Goal: Task Accomplishment & Management: Manage account settings

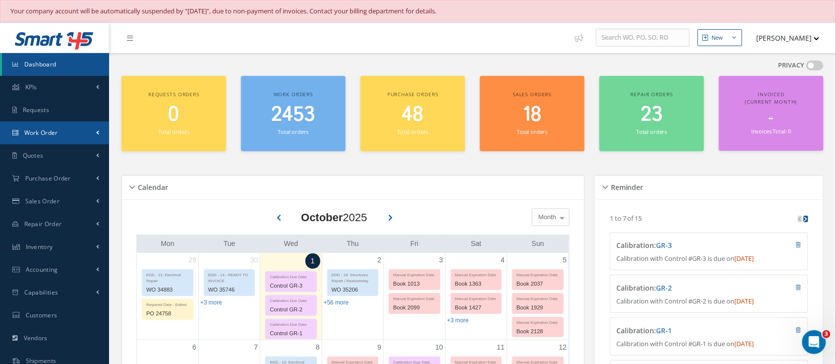
click at [47, 133] on span "Work Order" at bounding box center [41, 132] width 34 height 8
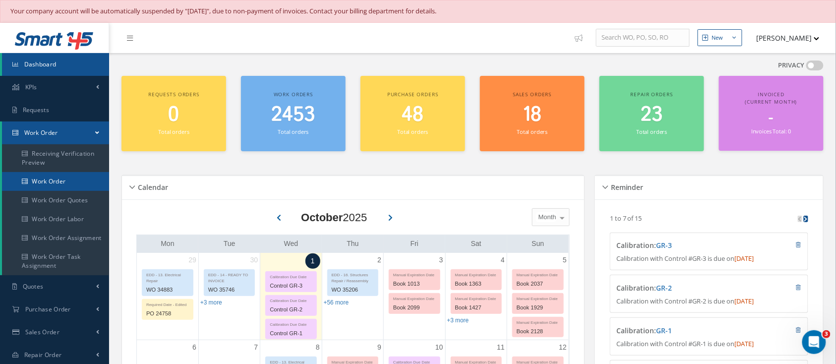
click at [36, 183] on link "Work Order" at bounding box center [55, 181] width 107 height 19
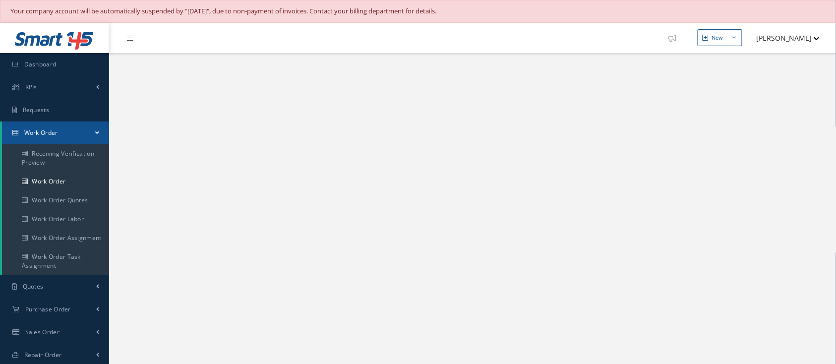
select select "25"
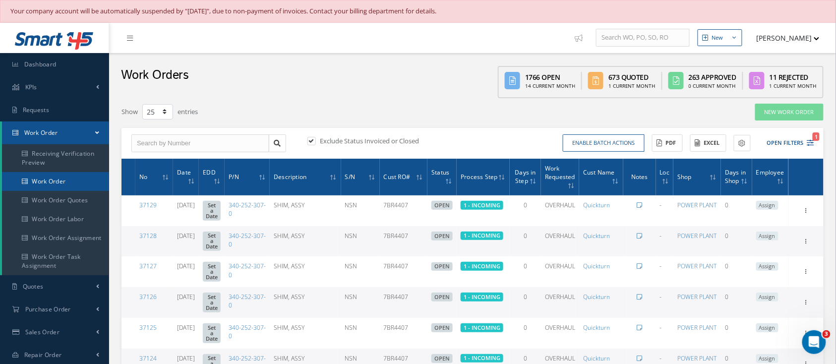
click at [57, 184] on link "Work Order" at bounding box center [55, 181] width 107 height 19
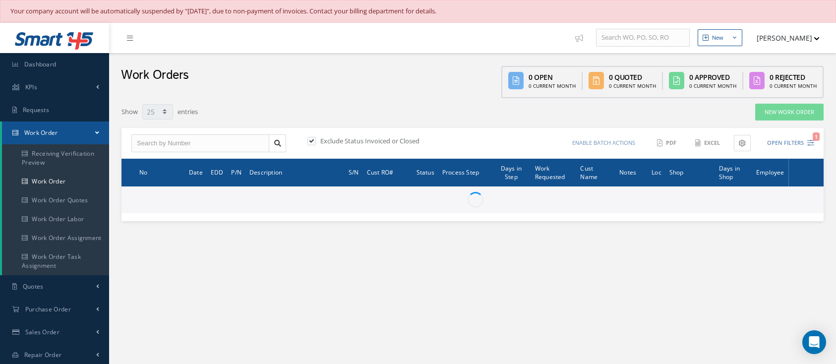
select select "25"
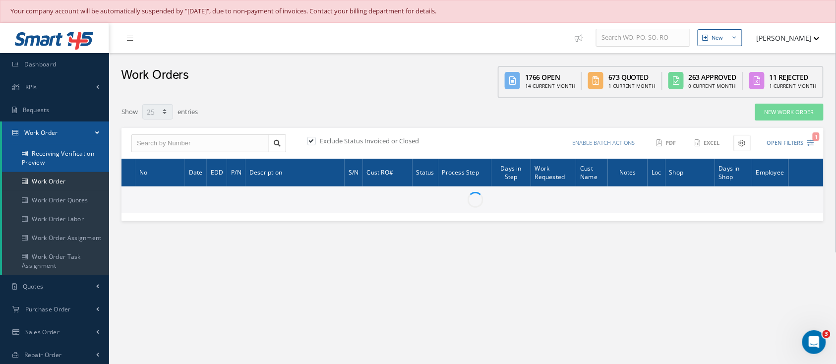
type input "All Work Request"
type input "All Work Performed"
type input "All Status"
type input "WO Part Status"
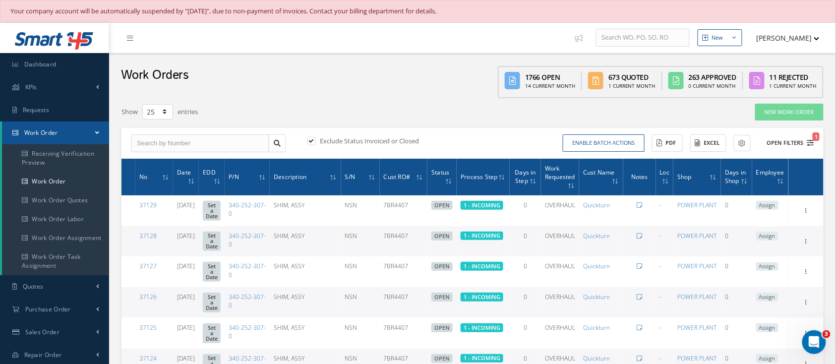
click at [784, 141] on button "Open Filters 1" at bounding box center [786, 143] width 56 height 16
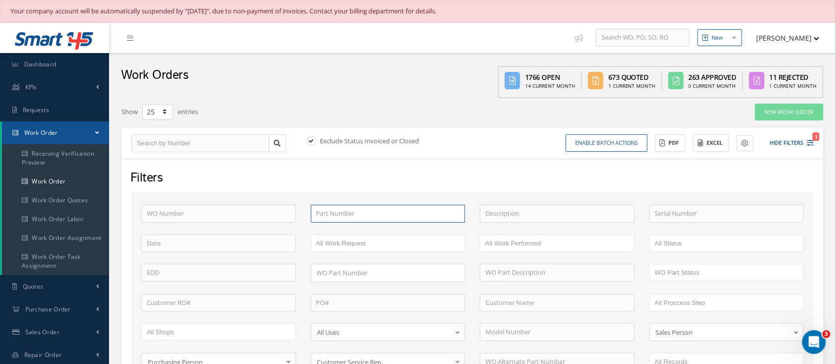
click at [369, 210] on input "text" at bounding box center [388, 214] width 155 height 18
paste input "1853M10G03"
type input "1853M10G03"
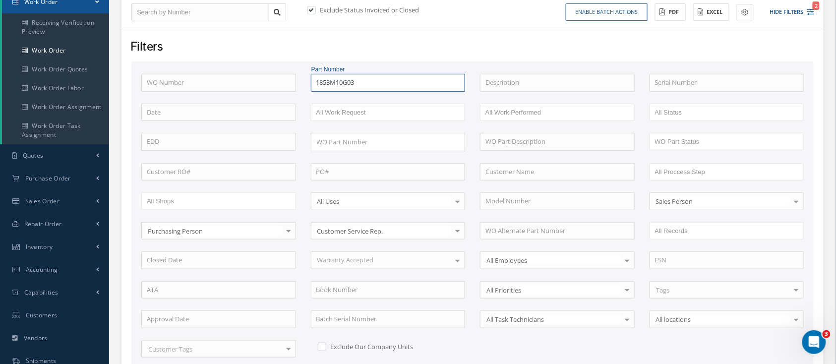
scroll to position [198, 0]
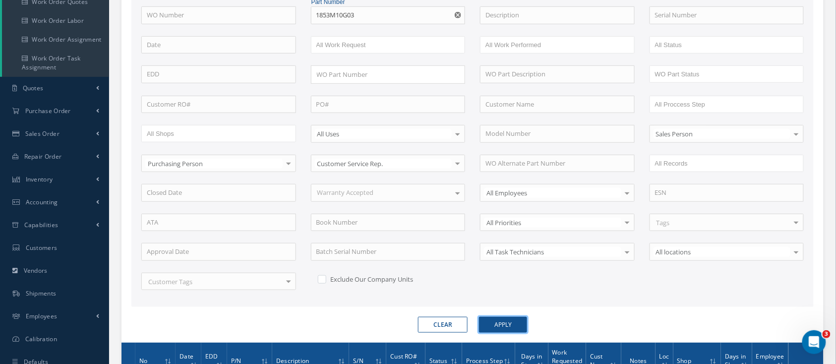
click at [495, 324] on button "Apply" at bounding box center [503, 325] width 48 height 16
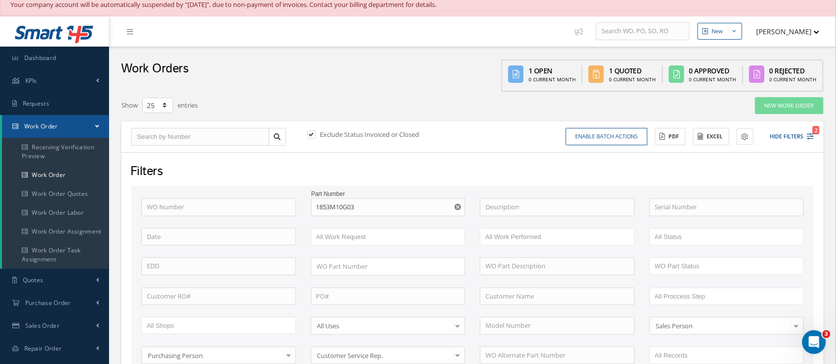
scroll to position [0, 0]
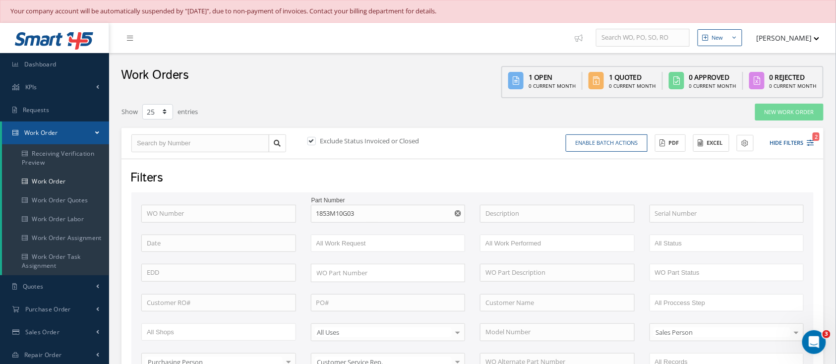
click at [318, 140] on label "Exclude Status Invoiced or Closed" at bounding box center [369, 140] width 102 height 9
click at [314, 140] on input "checkbox" at bounding box center [311, 142] width 6 height 6
checkbox input "false"
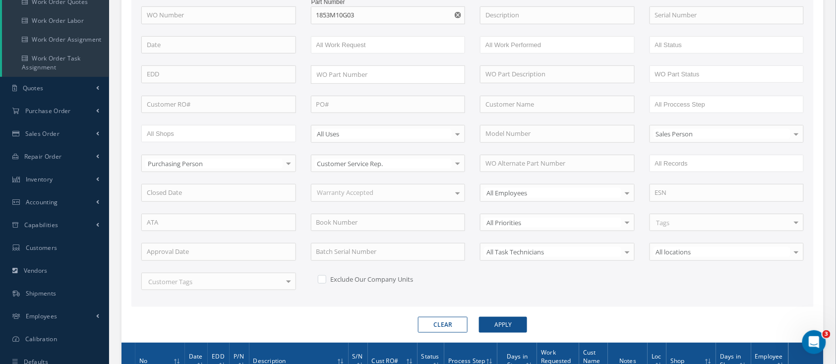
scroll to position [266, 0]
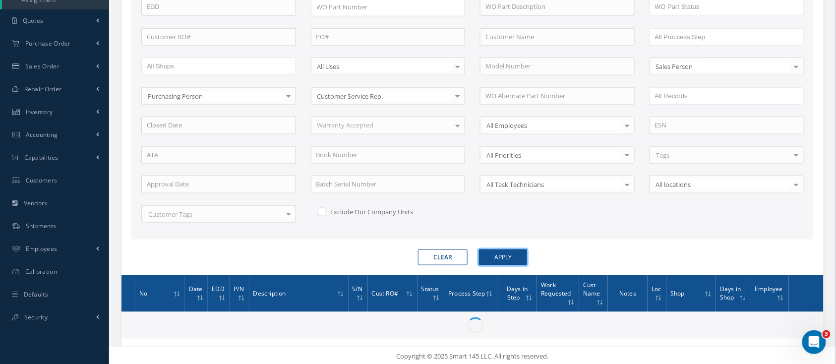
click at [504, 253] on button "Apply" at bounding box center [503, 257] width 48 height 16
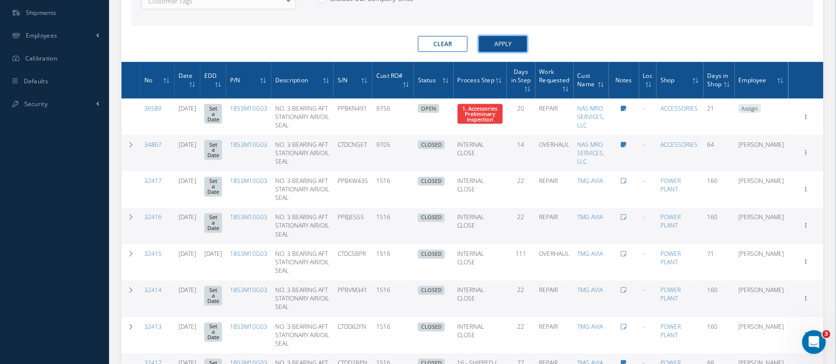
scroll to position [464, 0]
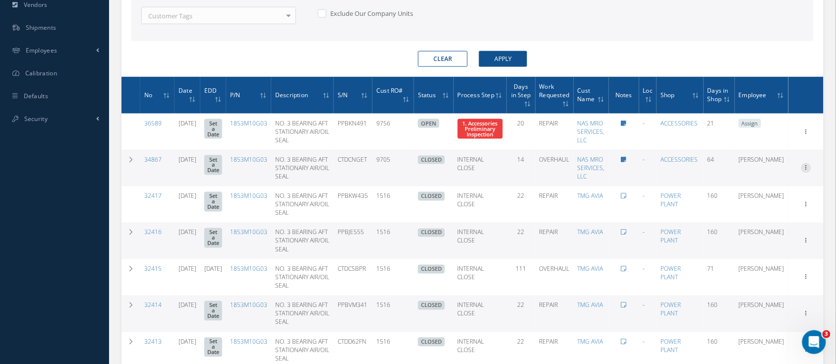
click at [810, 171] on icon at bounding box center [807, 167] width 10 height 8
click at [752, 245] on link "Documents" at bounding box center [761, 238] width 78 height 13
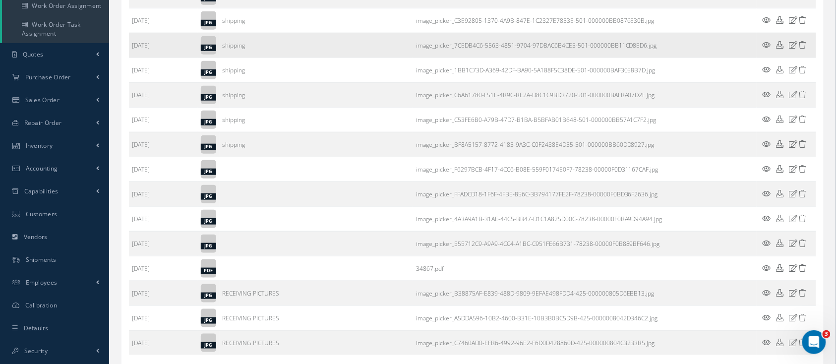
scroll to position [298, 0]
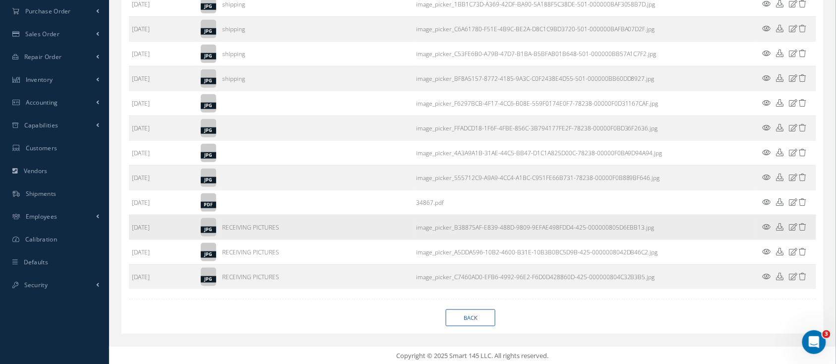
click at [767, 224] on icon at bounding box center [767, 226] width 8 height 7
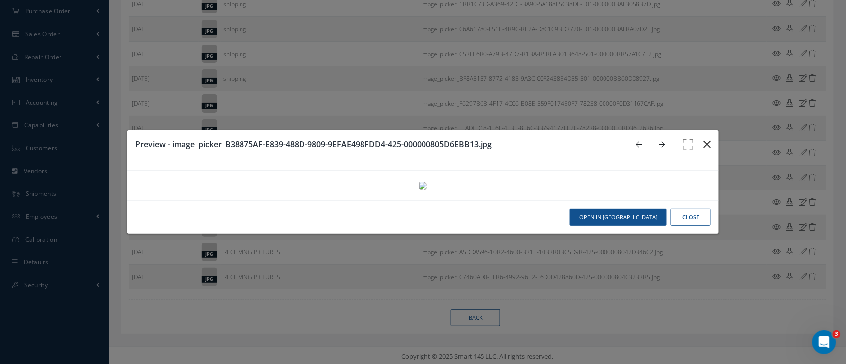
click at [703, 138] on icon "button" at bounding box center [706, 144] width 7 height 12
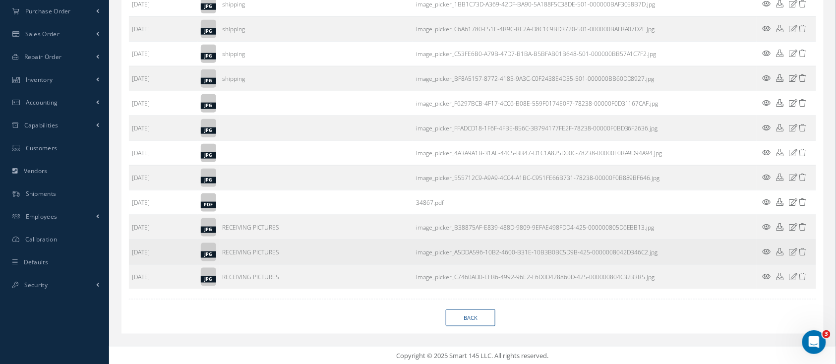
click at [767, 250] on icon at bounding box center [767, 251] width 8 height 7
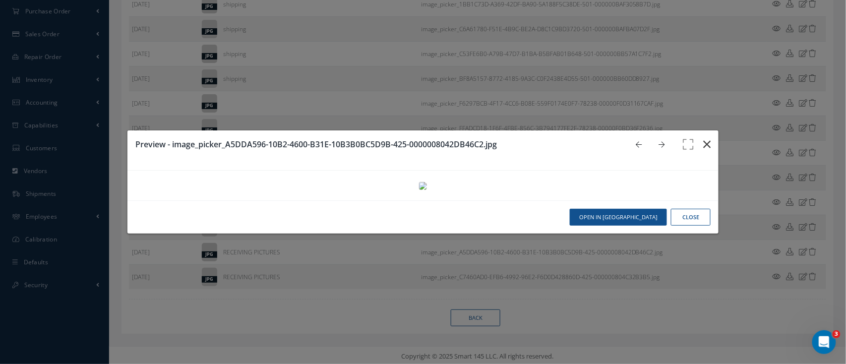
click at [703, 138] on icon "button" at bounding box center [706, 144] width 7 height 12
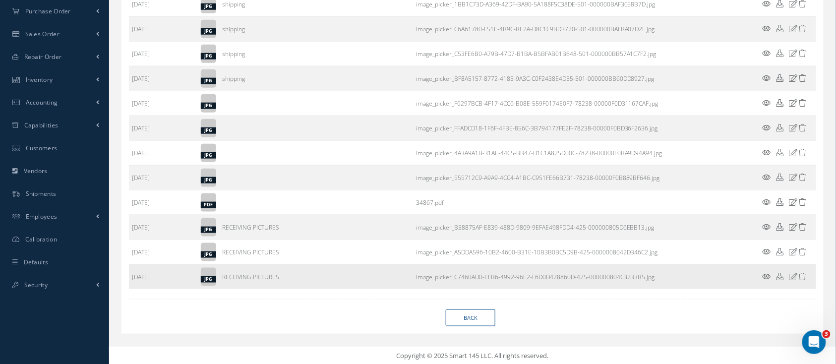
click at [765, 275] on icon at bounding box center [767, 276] width 8 height 7
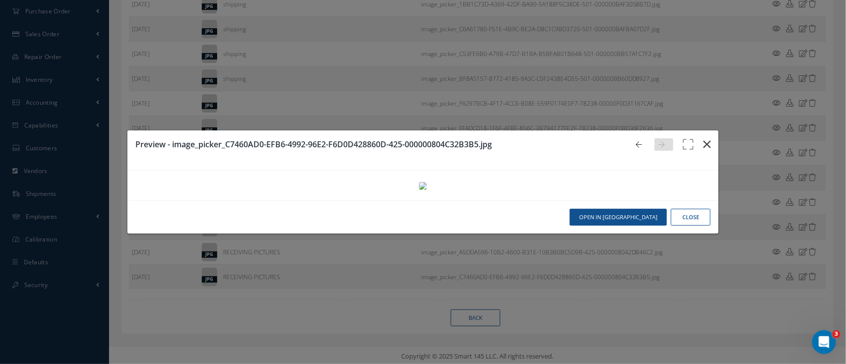
click at [703, 138] on icon "button" at bounding box center [706, 144] width 7 height 12
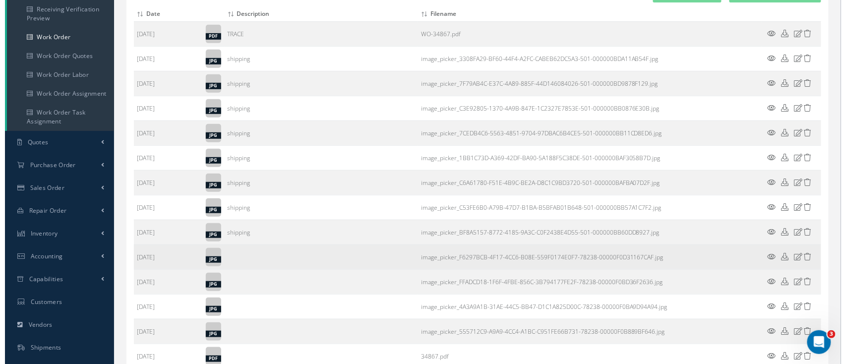
scroll to position [166, 0]
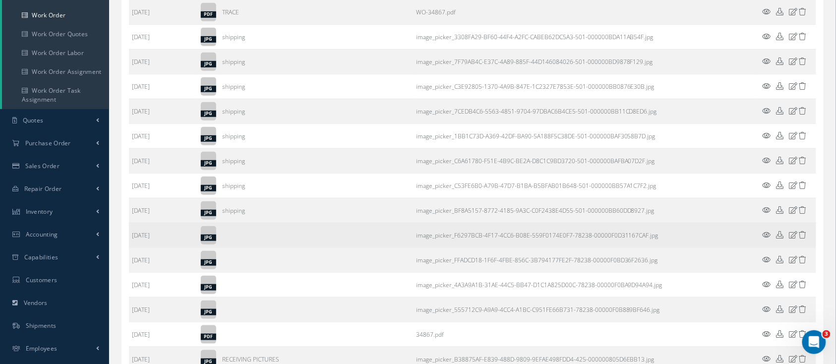
click at [764, 235] on icon at bounding box center [767, 234] width 8 height 7
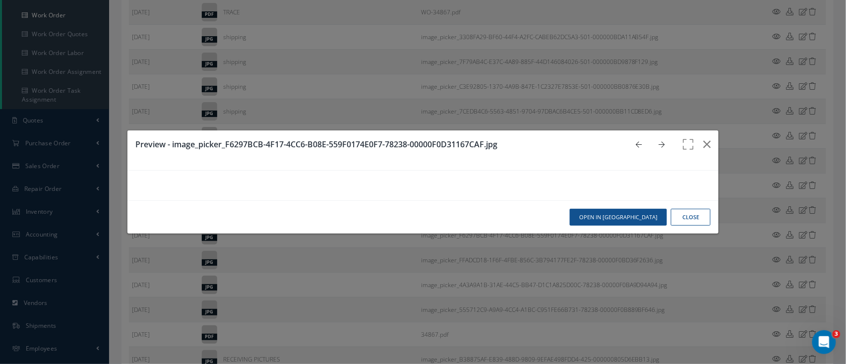
scroll to position [510, 0]
click at [675, 226] on button "Close" at bounding box center [691, 217] width 40 height 17
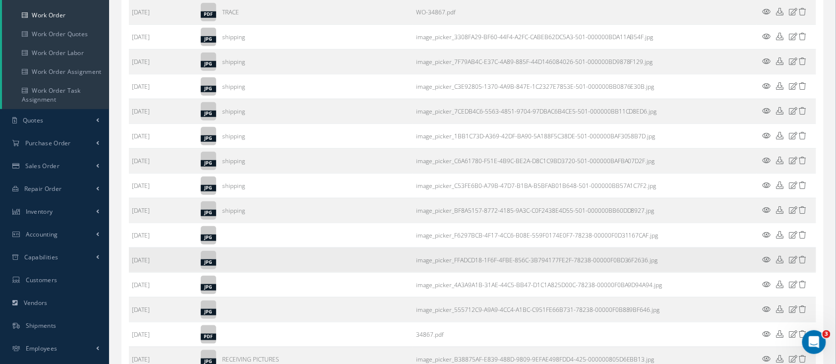
click at [763, 256] on icon at bounding box center [767, 259] width 8 height 7
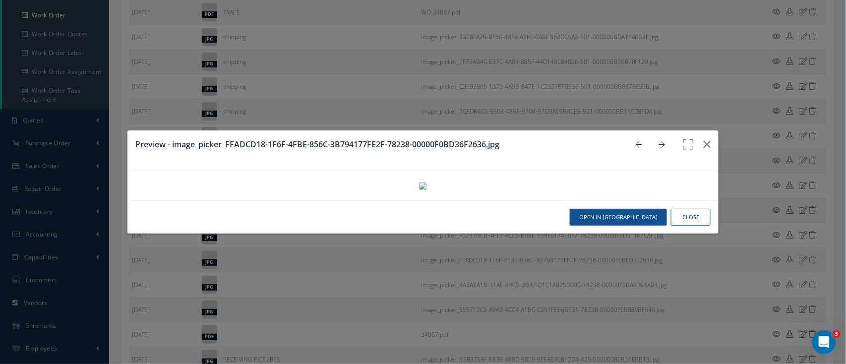
click at [681, 226] on button "Close" at bounding box center [691, 217] width 40 height 17
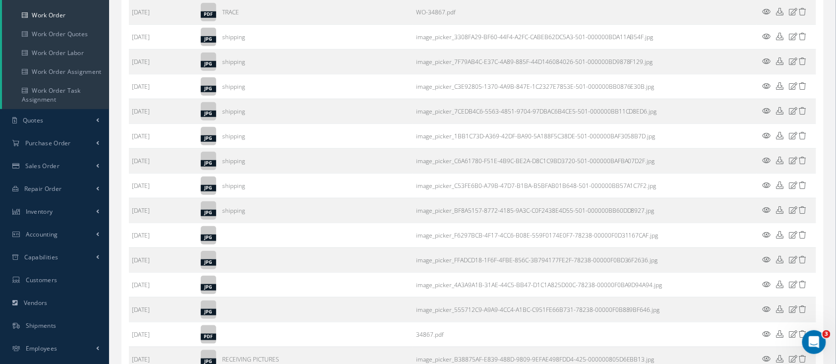
click at [766, 281] on icon at bounding box center [767, 284] width 8 height 7
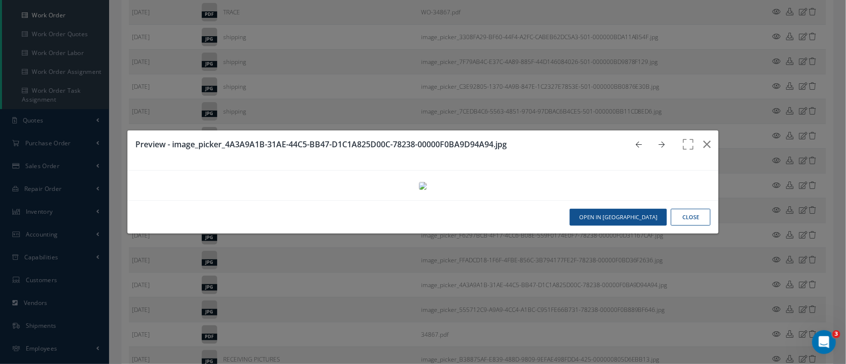
click at [678, 226] on button "Close" at bounding box center [691, 217] width 40 height 17
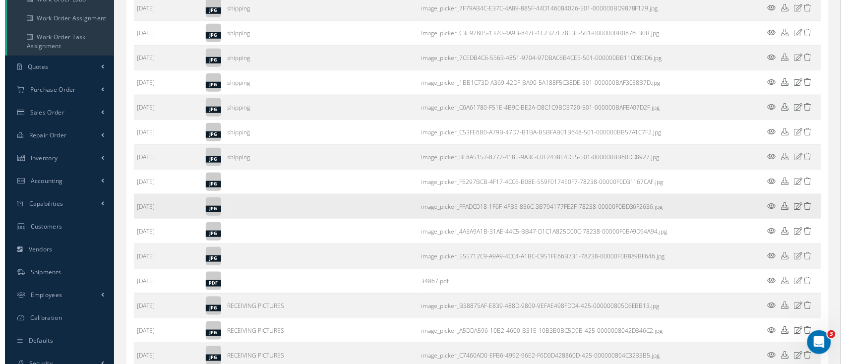
scroll to position [298, 0]
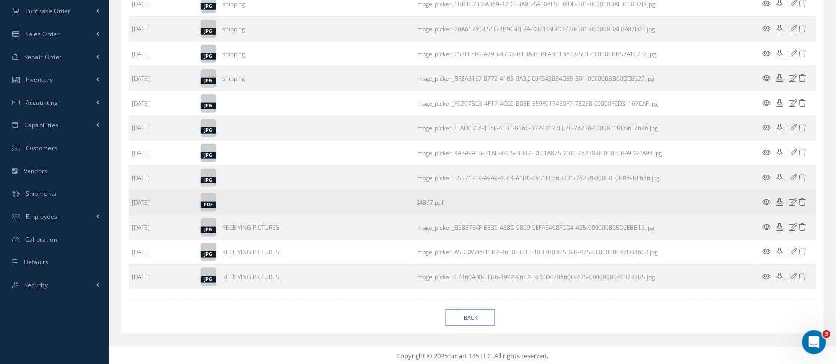
click at [768, 198] on icon at bounding box center [767, 201] width 8 height 7
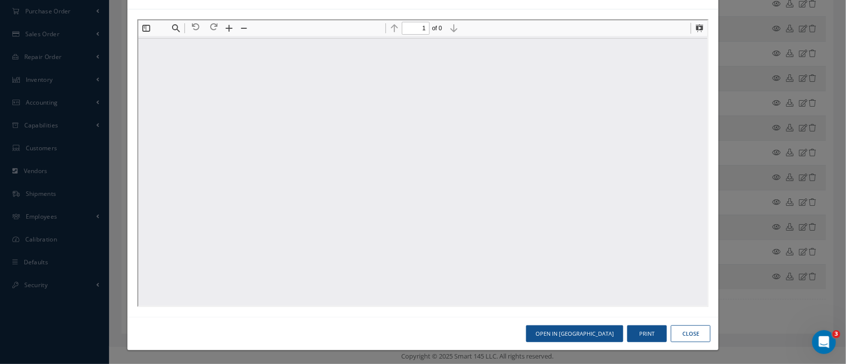
scroll to position [5, 0]
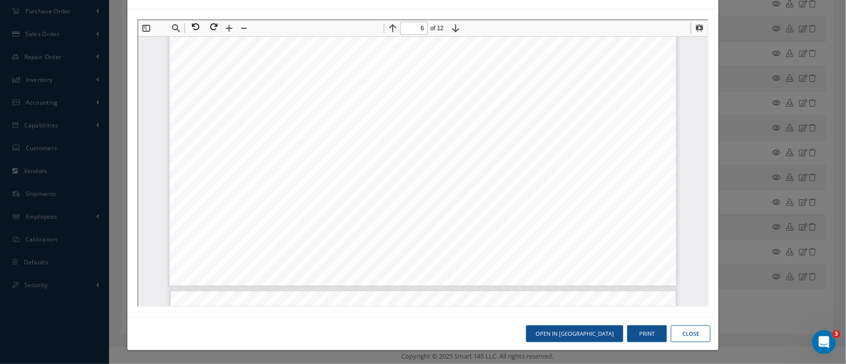
type input "7"
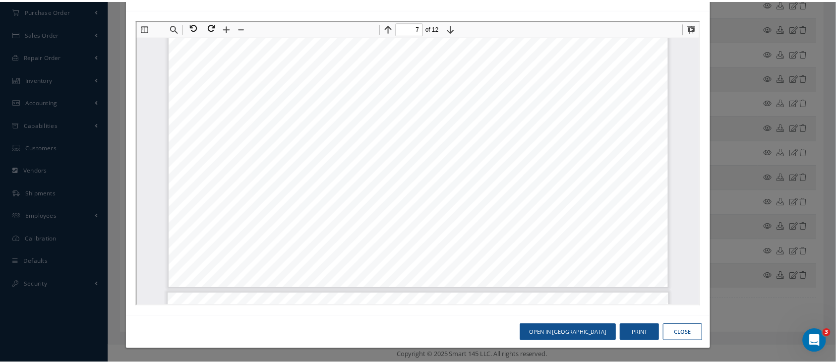
scroll to position [4436, 0]
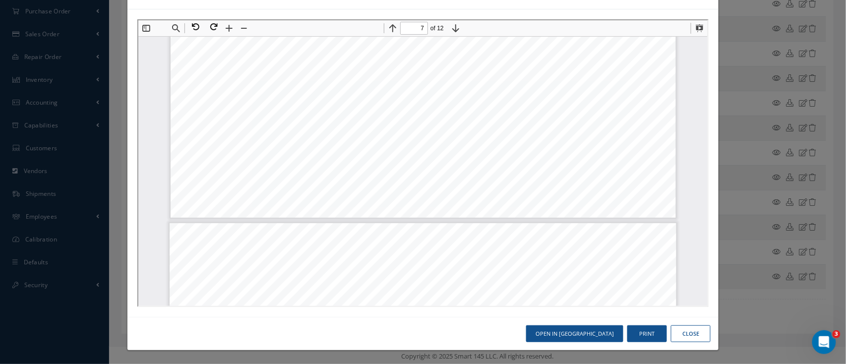
click at [681, 332] on button "Close" at bounding box center [691, 333] width 40 height 17
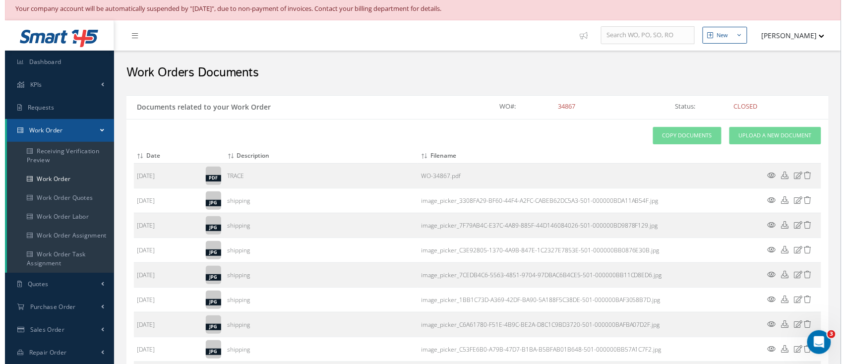
scroll to position [0, 0]
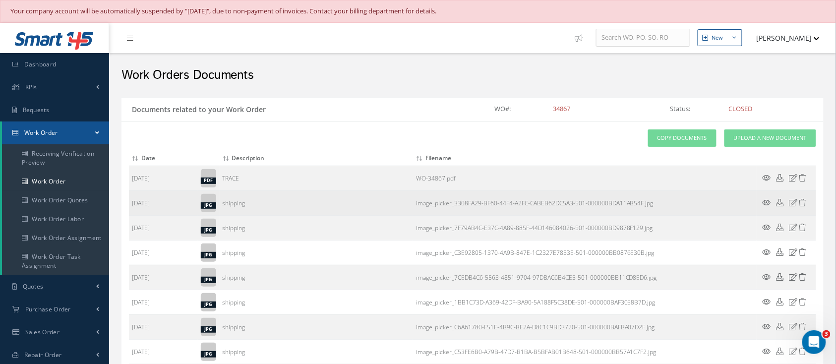
click at [767, 200] on icon at bounding box center [767, 202] width 8 height 7
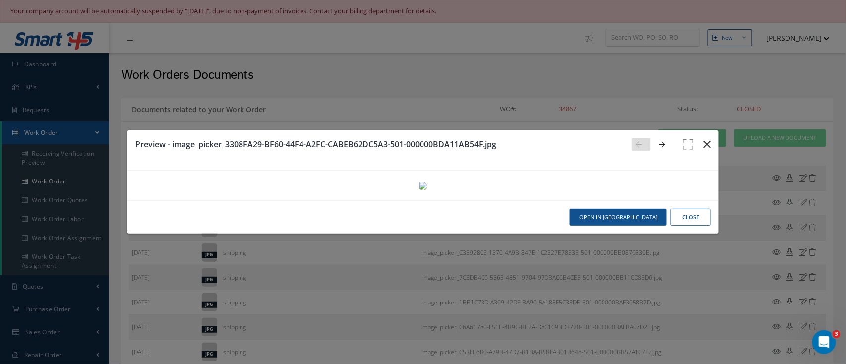
click at [703, 138] on icon "button" at bounding box center [706, 144] width 7 height 12
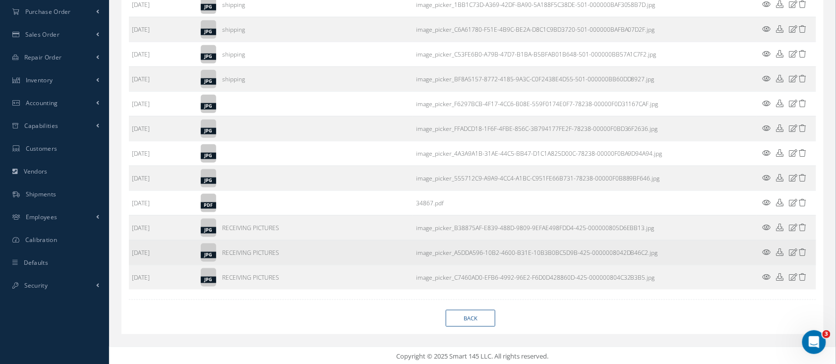
scroll to position [298, 0]
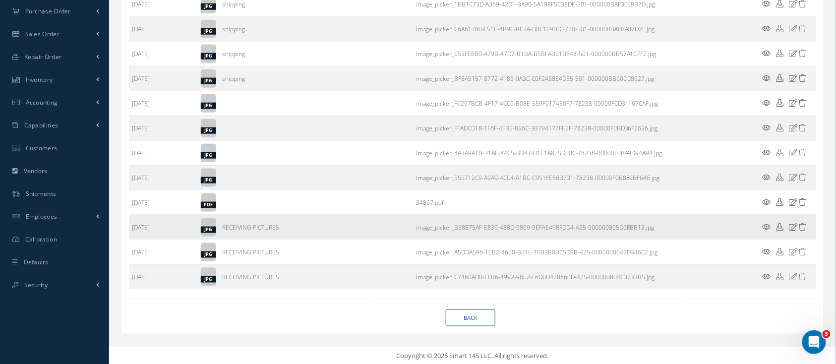
click at [768, 226] on icon at bounding box center [767, 226] width 8 height 7
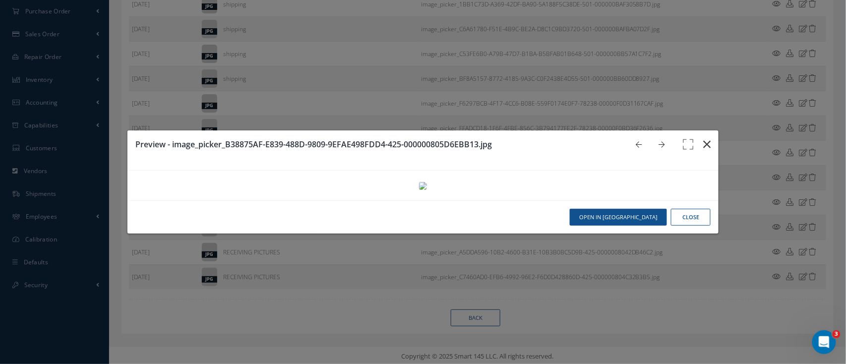
click at [703, 138] on icon "button" at bounding box center [706, 144] width 7 height 12
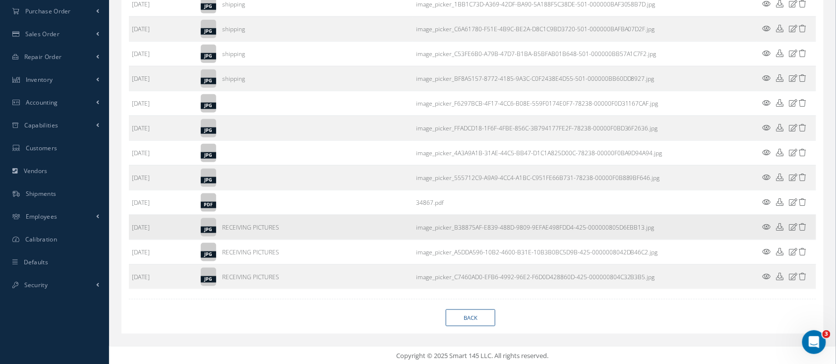
click at [802, 224] on icon at bounding box center [803, 226] width 7 height 7
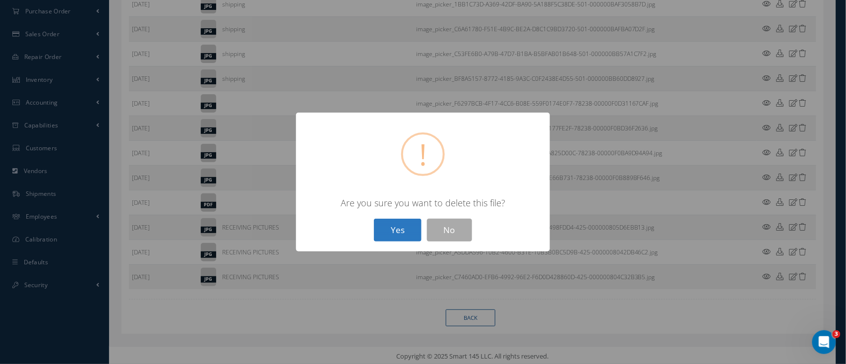
click at [397, 232] on button "Yes" at bounding box center [398, 230] width 48 height 23
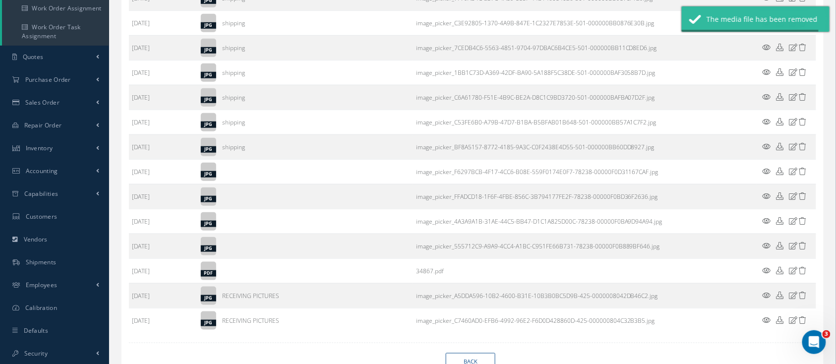
scroll to position [274, 0]
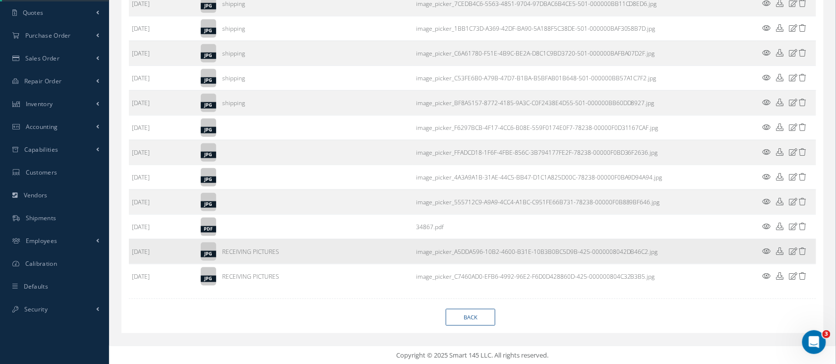
click at [767, 250] on icon at bounding box center [767, 251] width 8 height 7
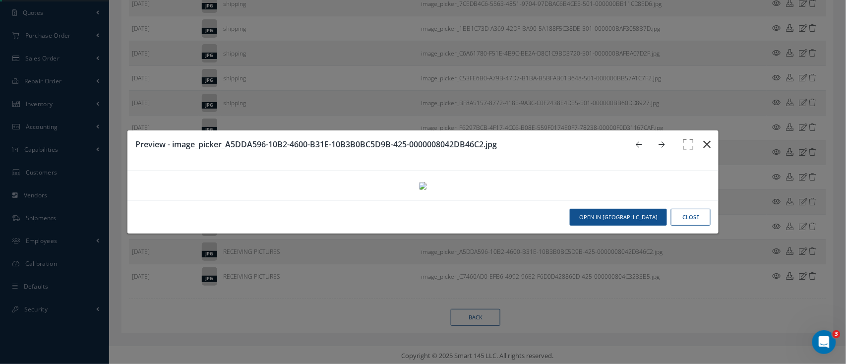
click at [703, 138] on icon "button" at bounding box center [706, 144] width 7 height 12
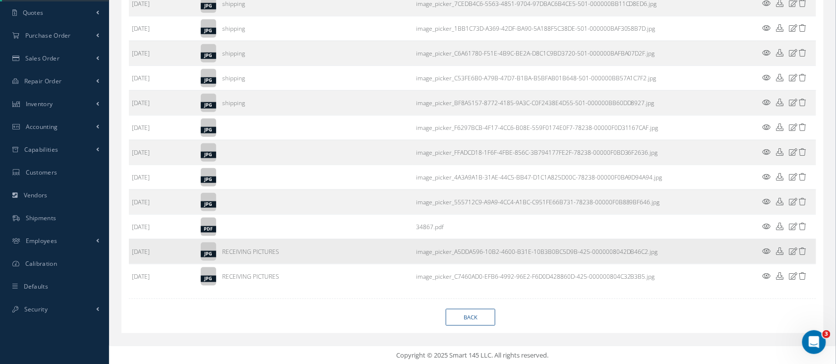
click at [806, 250] on icon at bounding box center [803, 251] width 7 height 7
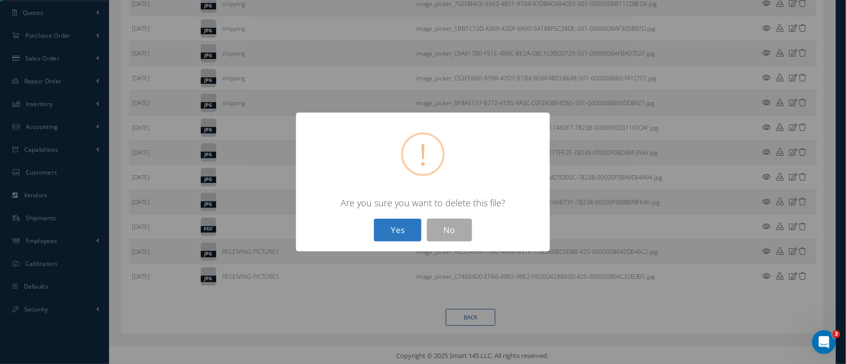
click at [400, 233] on button "Yes" at bounding box center [398, 230] width 48 height 23
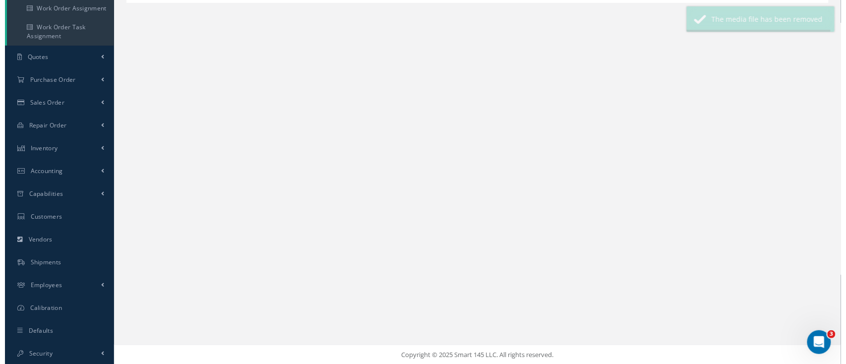
scroll to position [249, 0]
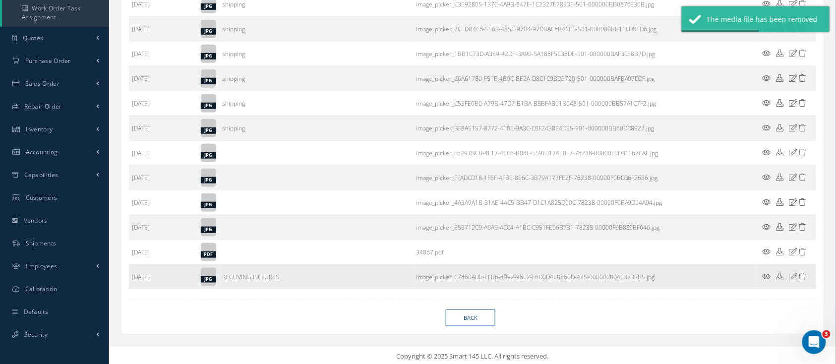
click at [764, 275] on icon at bounding box center [767, 276] width 8 height 7
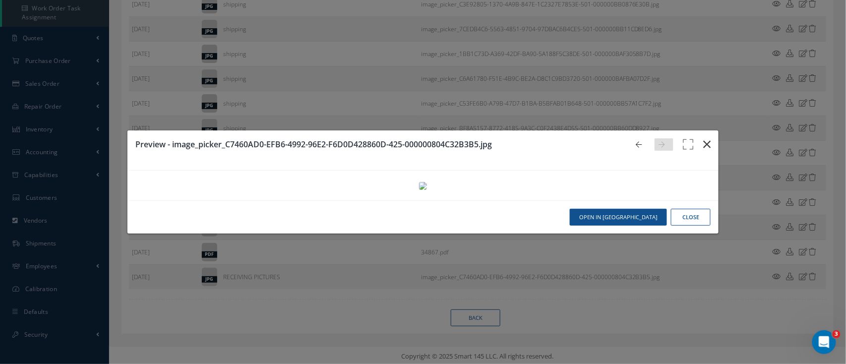
click at [703, 138] on icon "button" at bounding box center [706, 144] width 7 height 12
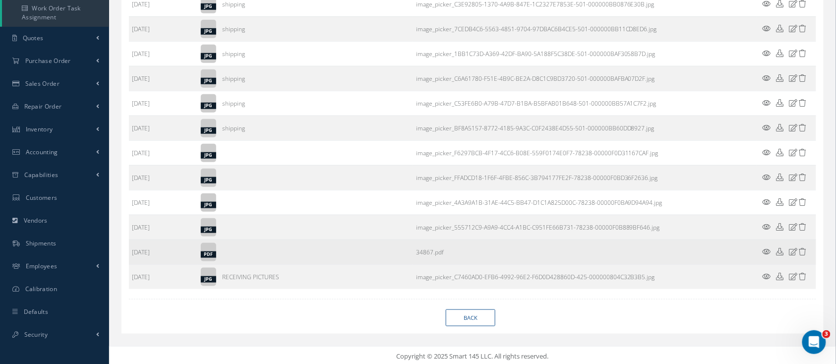
click at [768, 248] on icon at bounding box center [767, 251] width 8 height 7
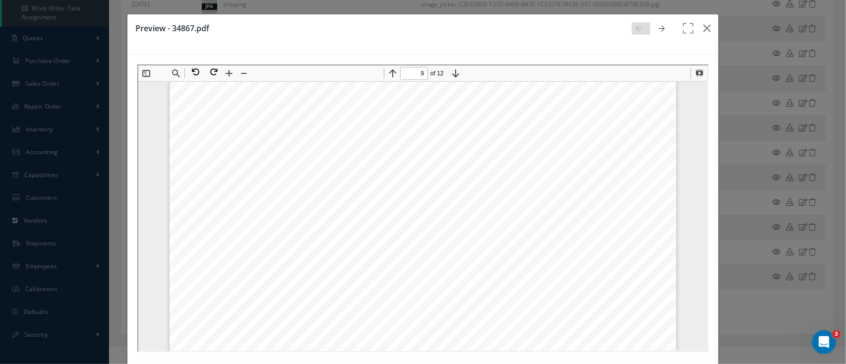
scroll to position [5560, 0]
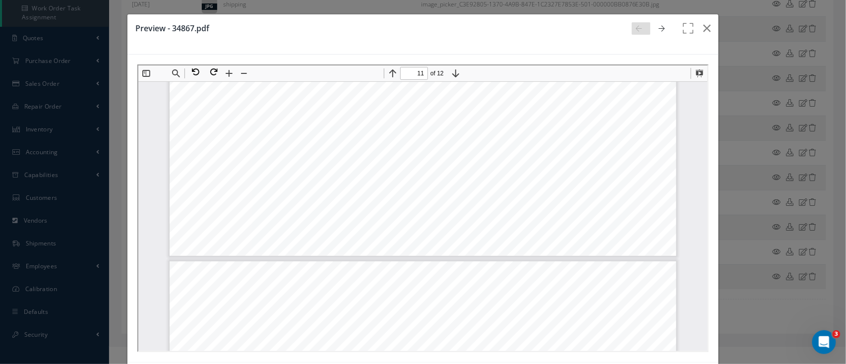
type input "12"
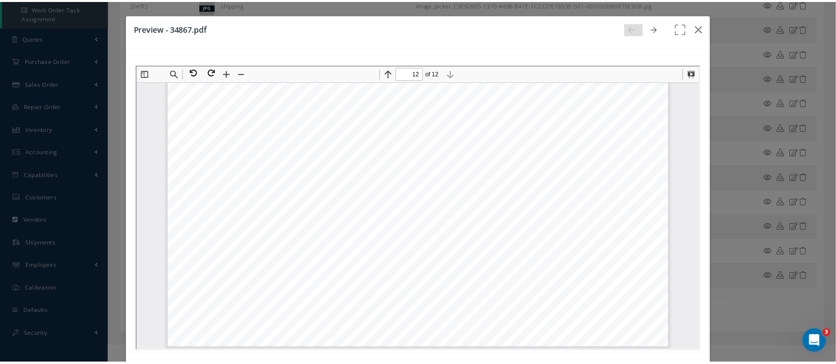
scroll to position [7649, 0]
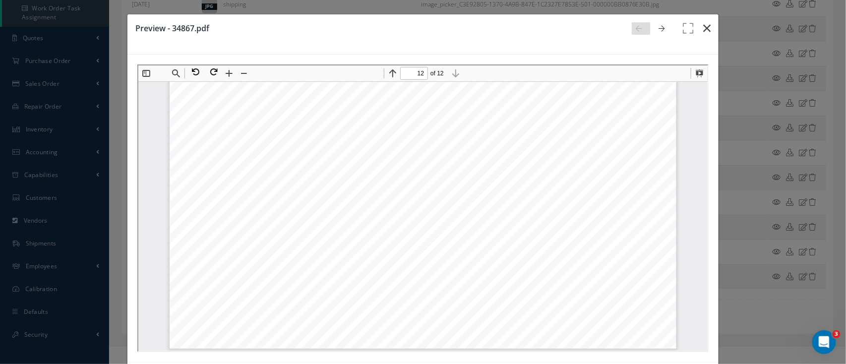
click at [703, 27] on button "button" at bounding box center [706, 28] width 23 height 28
